Goal: Task Accomplishment & Management: Manage account settings

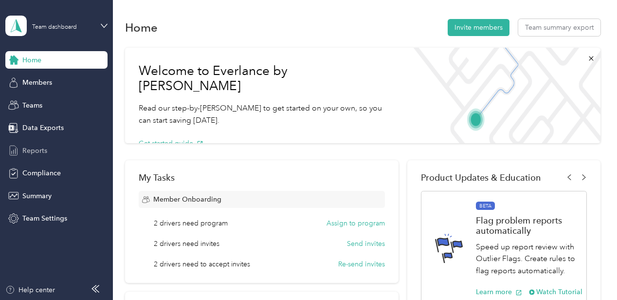
click at [32, 148] on span "Reports" at bounding box center [34, 150] width 25 height 10
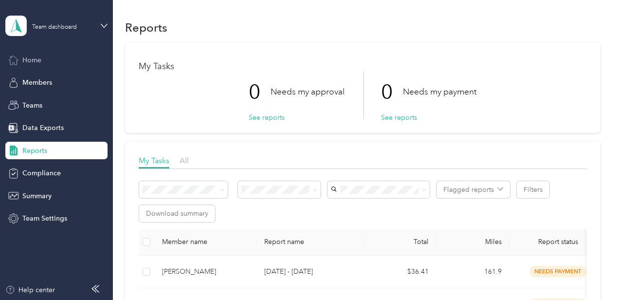
click at [40, 56] on span "Home" at bounding box center [31, 60] width 19 height 10
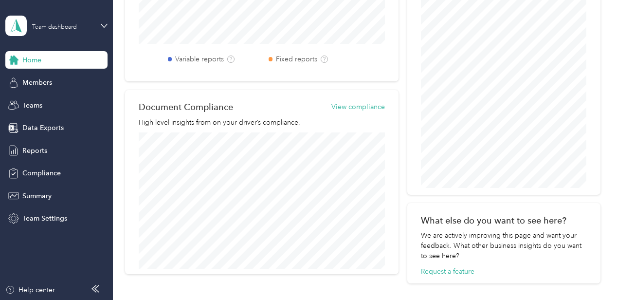
scroll to position [421, 0]
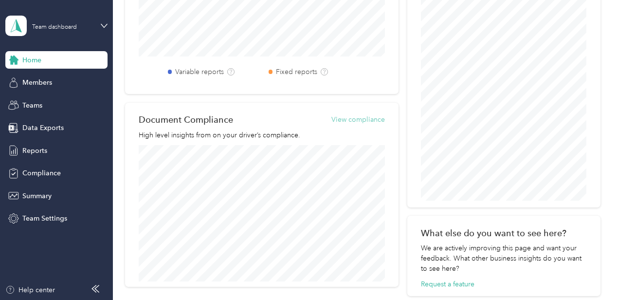
click at [361, 119] on button "View compliance" at bounding box center [357, 119] width 53 height 10
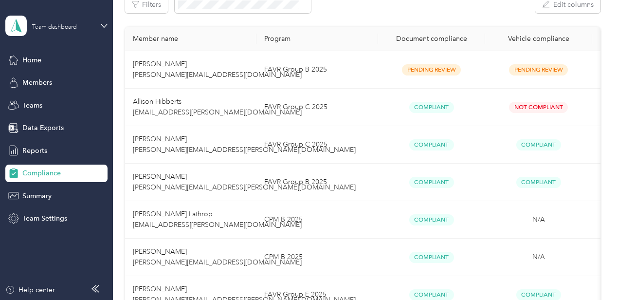
scroll to position [162, 0]
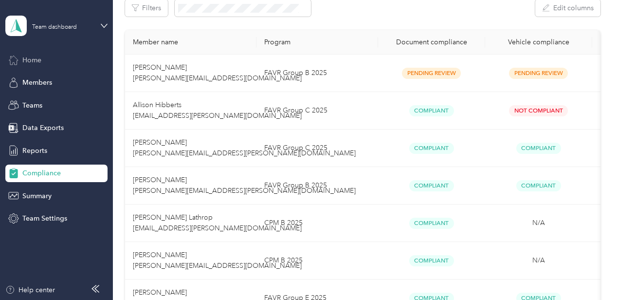
click at [18, 63] on icon at bounding box center [13, 59] width 11 height 11
